Goal: Find specific page/section: Find specific page/section

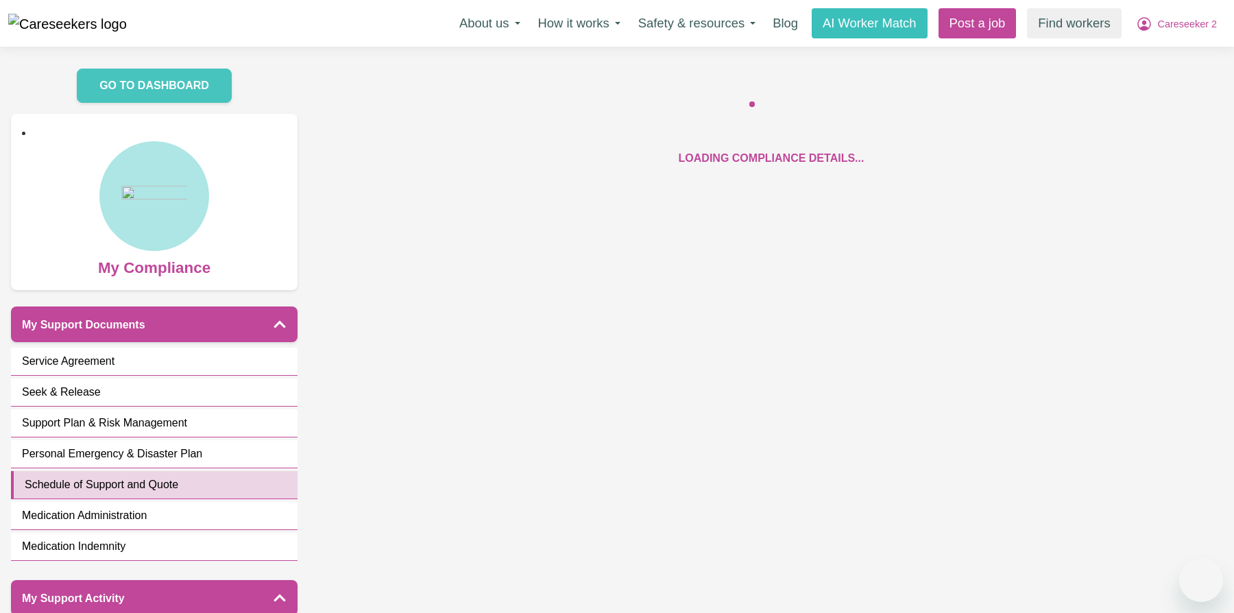
scroll to position [775, 0]
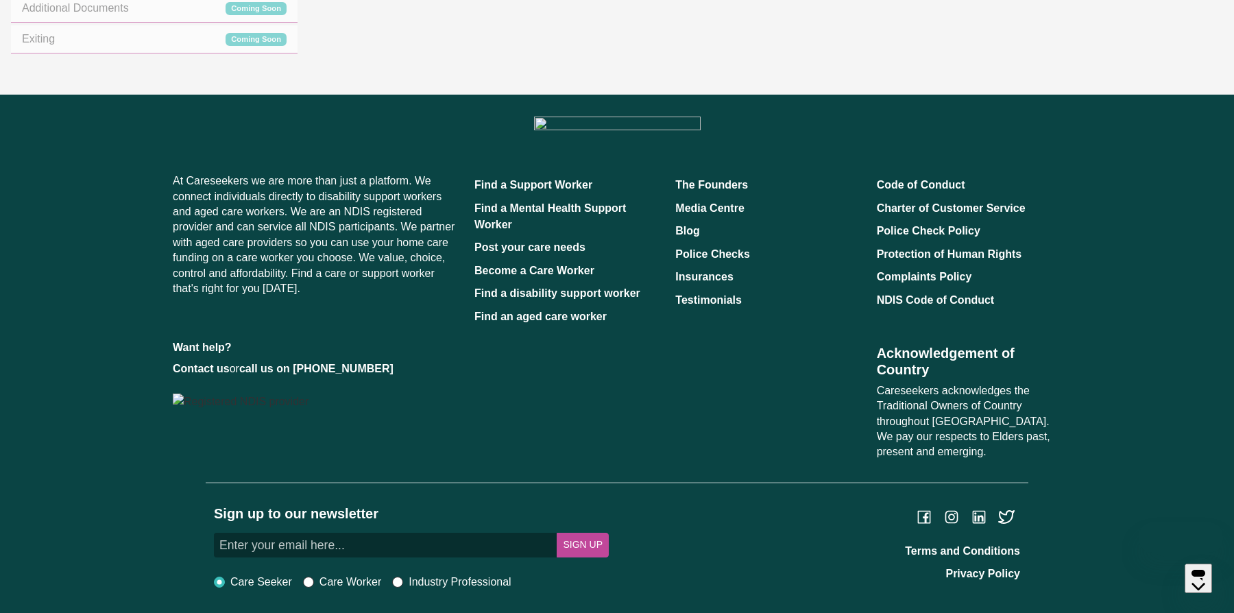
scroll to position [775, 0]
